Goal: Task Accomplishment & Management: Use online tool/utility

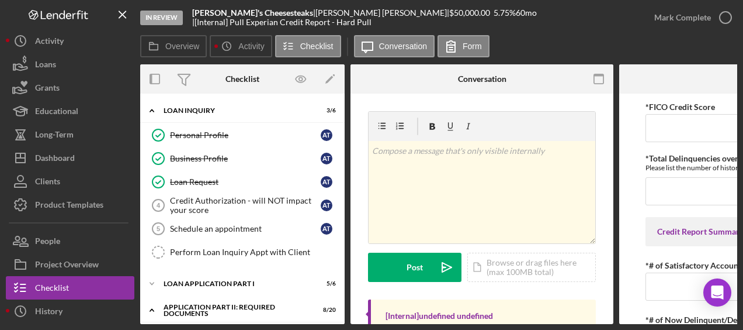
scroll to position [667, 0]
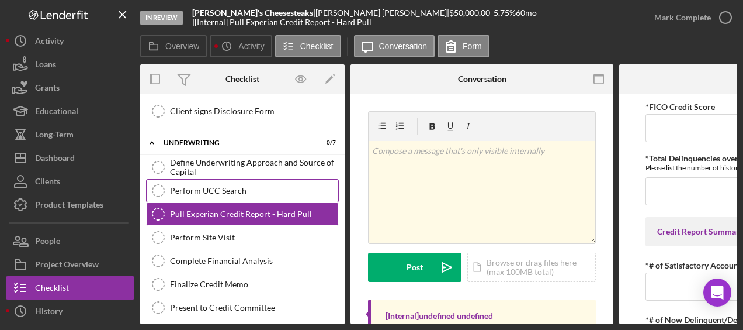
click at [264, 179] on link "Perform UCC Search Perform UCC Search" at bounding box center [242, 190] width 193 height 23
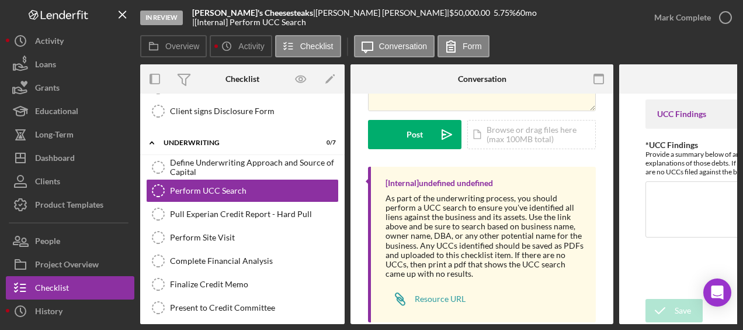
scroll to position [157, 0]
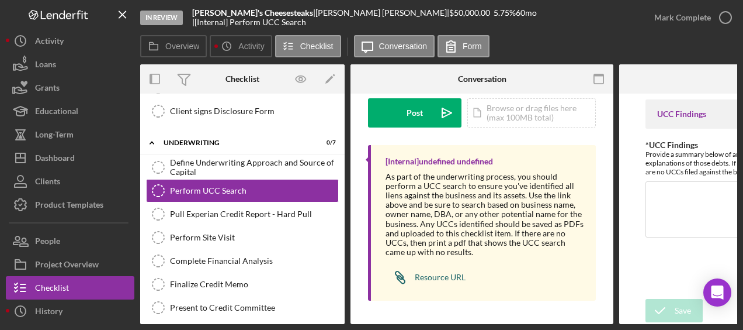
click at [444, 274] on div "Resource URL" at bounding box center [440, 276] width 51 height 9
click at [514, 104] on div "Icon/Document Browse or drag files here (max 100MB total) Tap to choose files o…" at bounding box center [532, 112] width 129 height 29
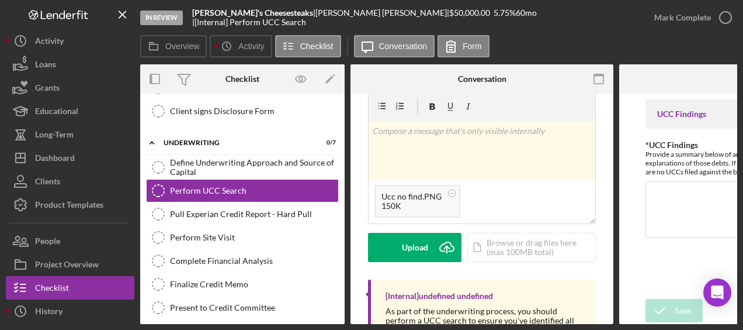
scroll to position [0, 0]
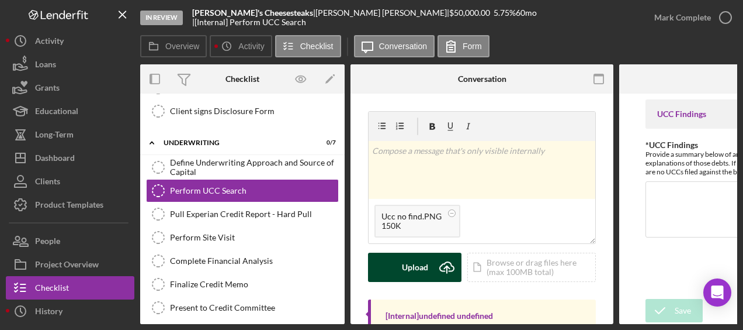
click at [431, 268] on button "Upload Icon/Upload" at bounding box center [415, 266] width 94 height 29
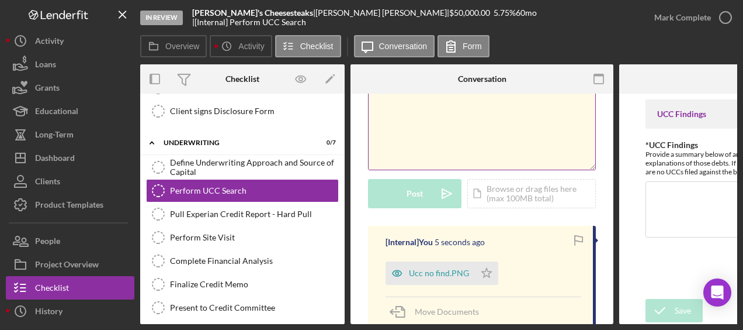
scroll to position [74, 0]
click at [489, 272] on icon "Icon/Star" at bounding box center [486, 272] width 23 height 23
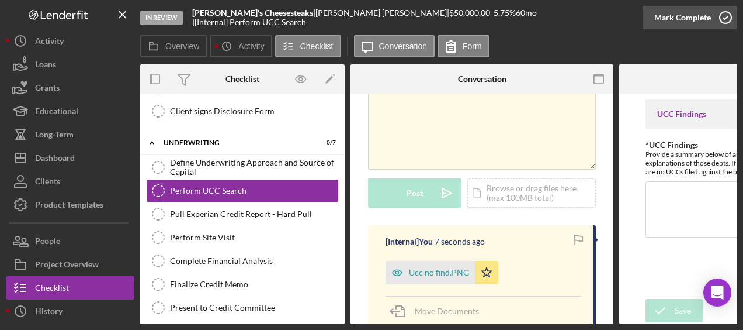
click at [726, 19] on icon "button" at bounding box center [725, 17] width 29 height 29
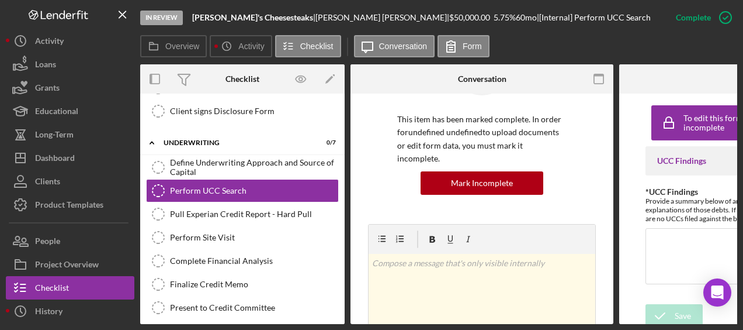
scroll to position [248, 0]
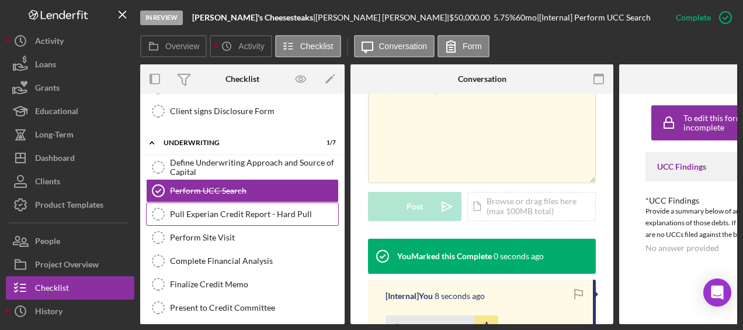
click at [287, 209] on div "Pull Experian Credit Report - Hard Pull" at bounding box center [254, 213] width 168 height 9
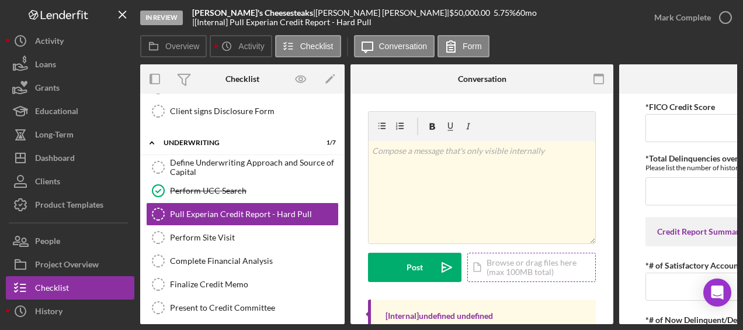
click at [503, 257] on div "Icon/Document Browse or drag files here (max 100MB total) Tap to choose files o…" at bounding box center [532, 266] width 129 height 29
click at [504, 265] on div "Icon/Document Browse or drag files here (max 100MB total) Tap to choose files o…" at bounding box center [532, 266] width 129 height 29
click at [515, 261] on div "Icon/Document Browse or drag files here (max 100MB total) Tap to choose files o…" at bounding box center [532, 266] width 129 height 29
